Goal: Information Seeking & Learning: Find specific page/section

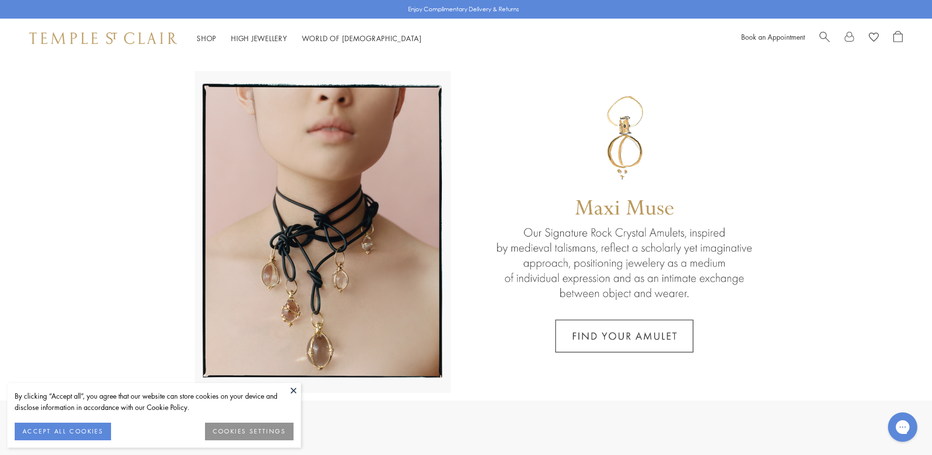
click at [825, 36] on span "Search" at bounding box center [825, 36] width 10 height 10
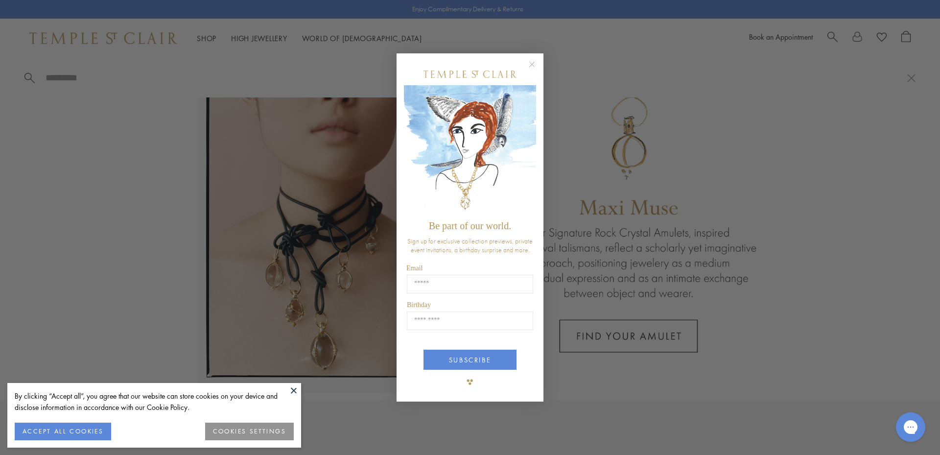
click at [532, 64] on circle "Close dialog" at bounding box center [532, 64] width 12 height 12
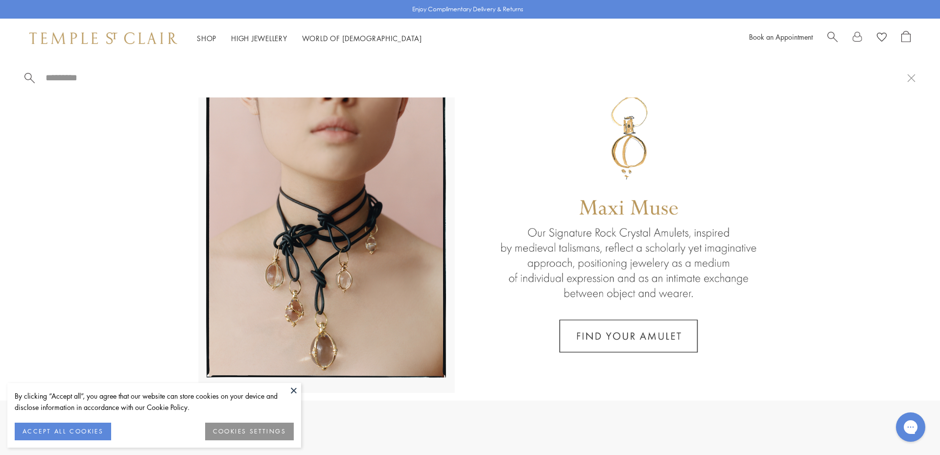
click at [831, 36] on span "Search" at bounding box center [832, 36] width 10 height 10
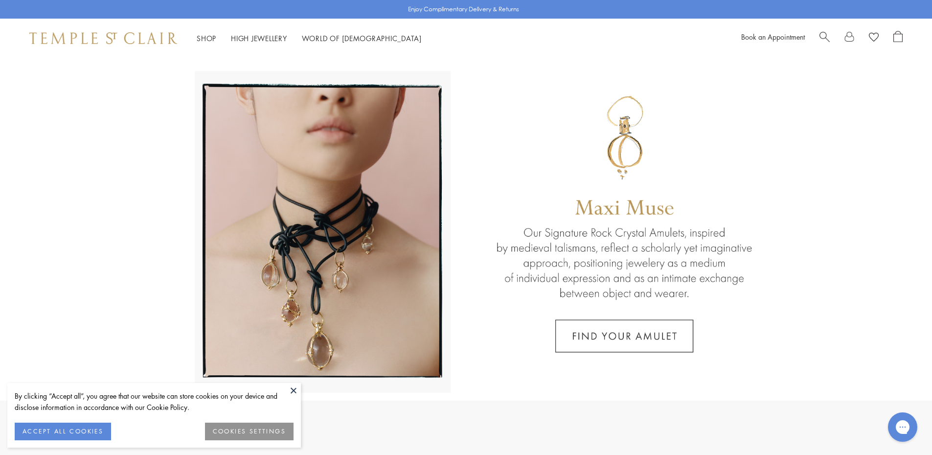
click at [825, 35] on span "Search" at bounding box center [825, 36] width 10 height 10
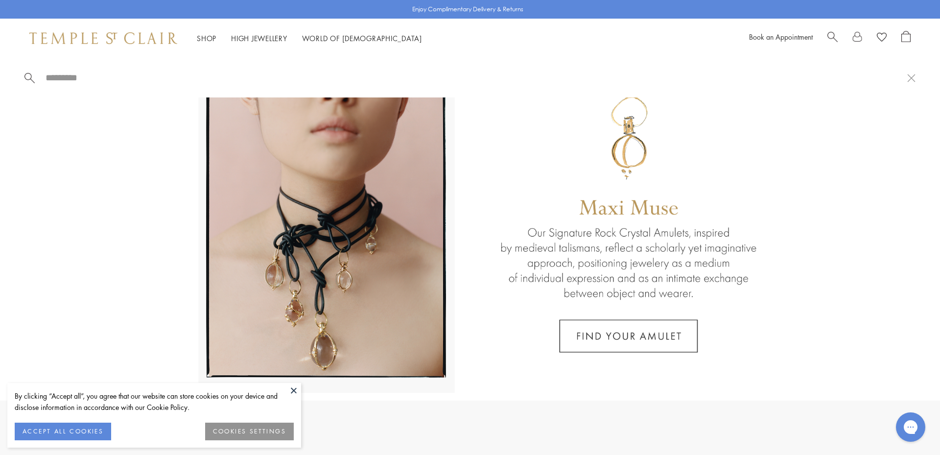
click at [829, 33] on span "Search" at bounding box center [832, 36] width 10 height 10
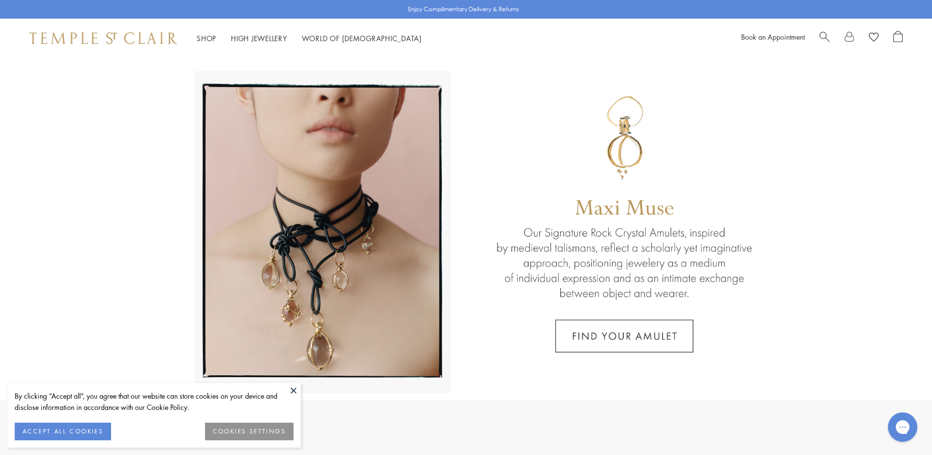
click at [828, 36] on span "Search" at bounding box center [825, 36] width 10 height 10
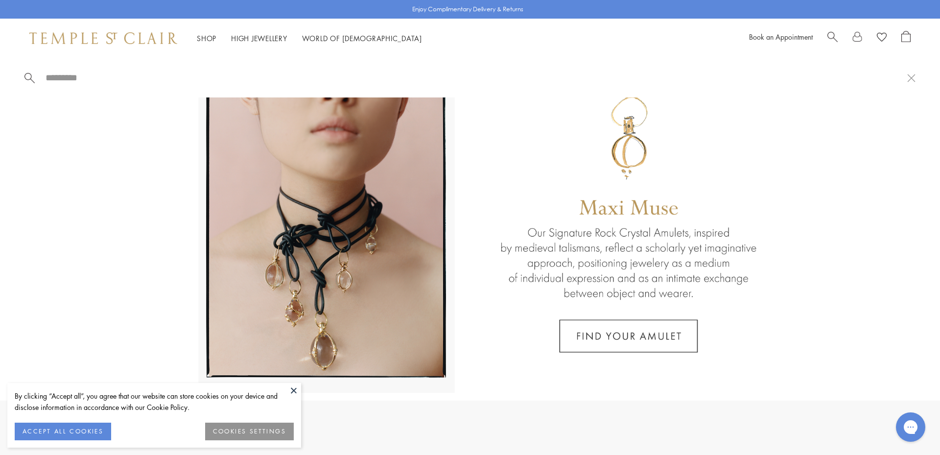
click at [295, 387] on button at bounding box center [293, 390] width 15 height 15
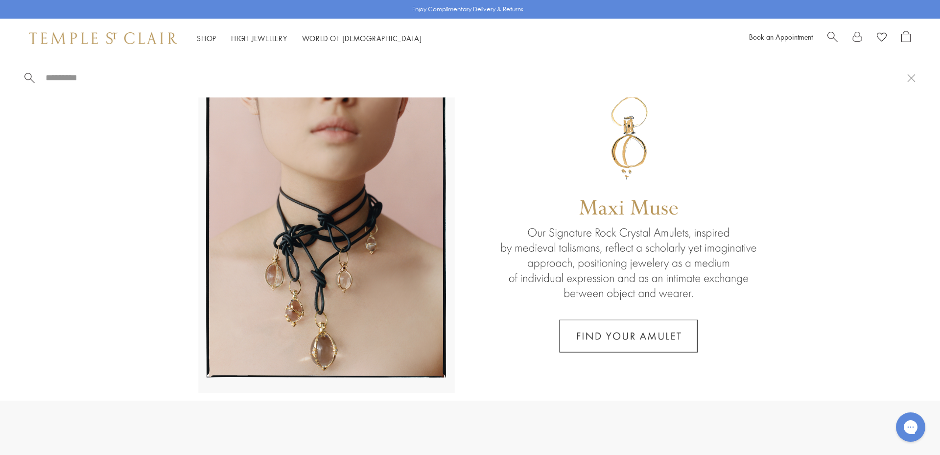
click at [79, 75] on input "search" at bounding box center [476, 77] width 862 height 11
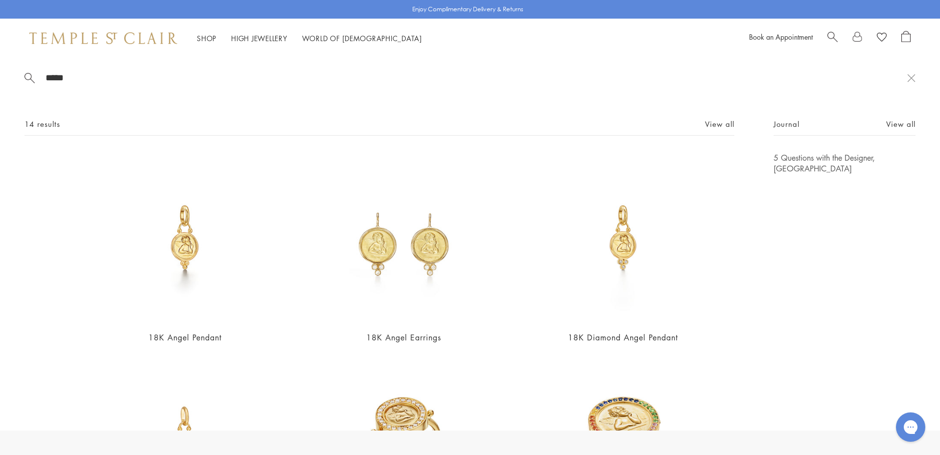
type input "*****"
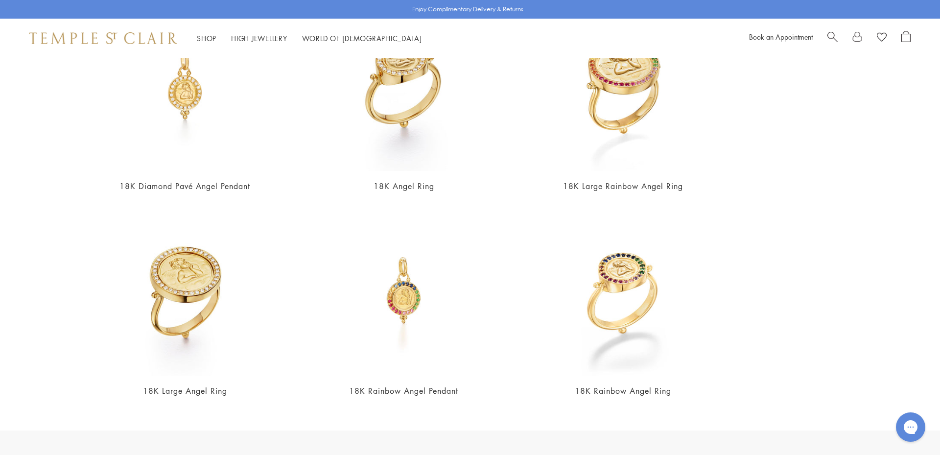
scroll to position [100, 0]
